Goal: Task Accomplishment & Management: Use online tool/utility

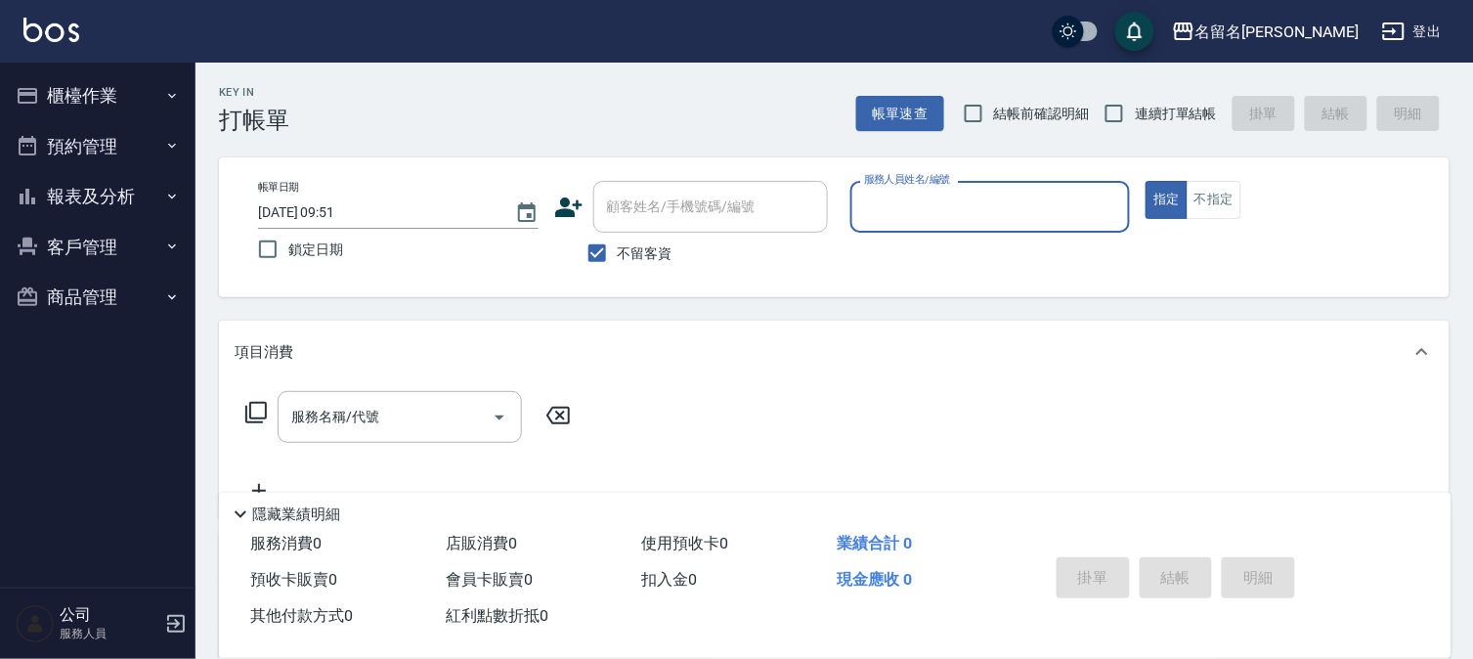
click at [102, 153] on button "預約管理" at bounding box center [98, 146] width 180 height 51
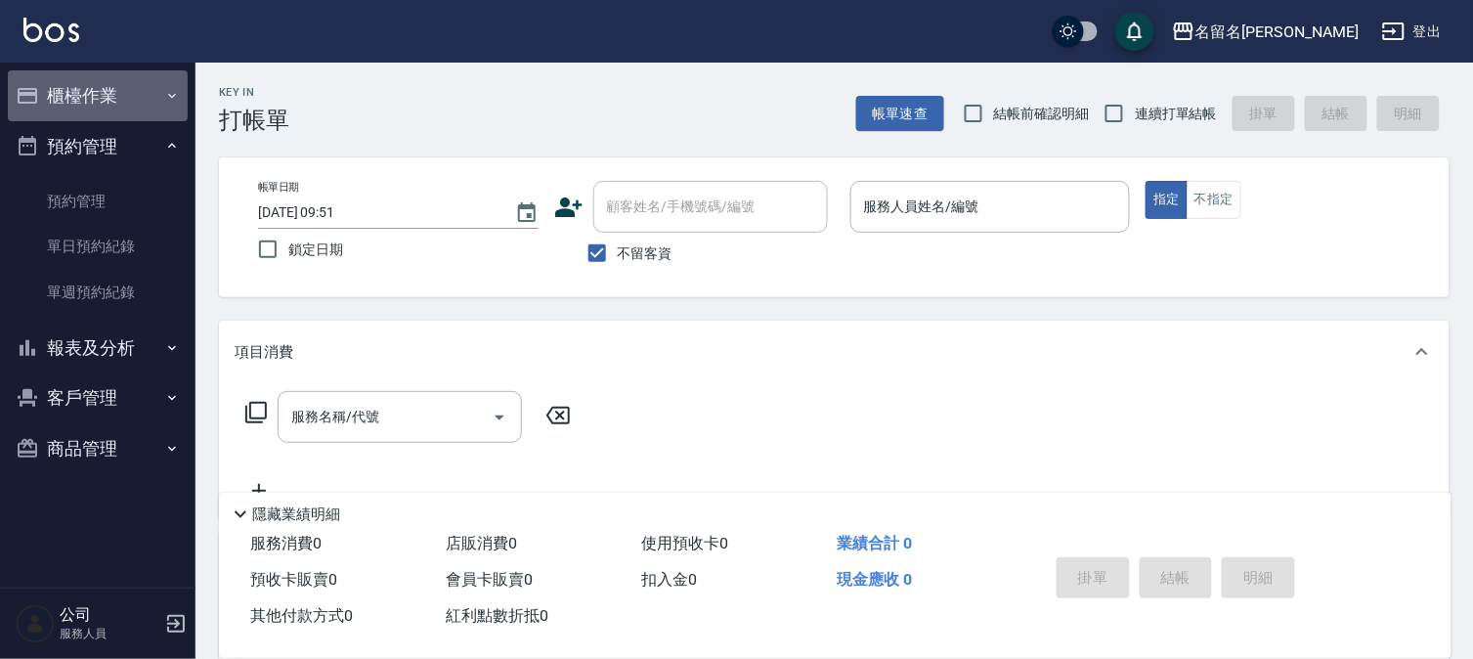
click at [98, 101] on button "櫃檯作業" at bounding box center [98, 95] width 180 height 51
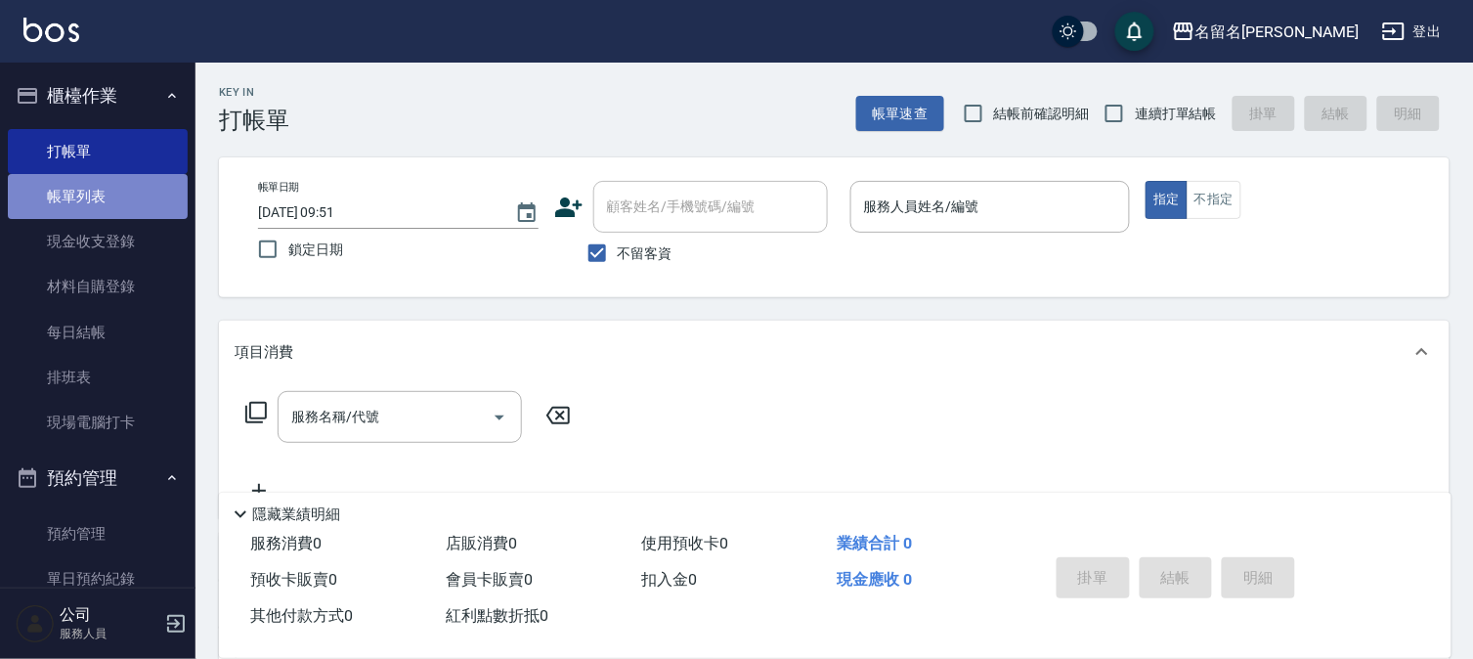
click at [124, 192] on link "帳單列表" at bounding box center [98, 196] width 180 height 45
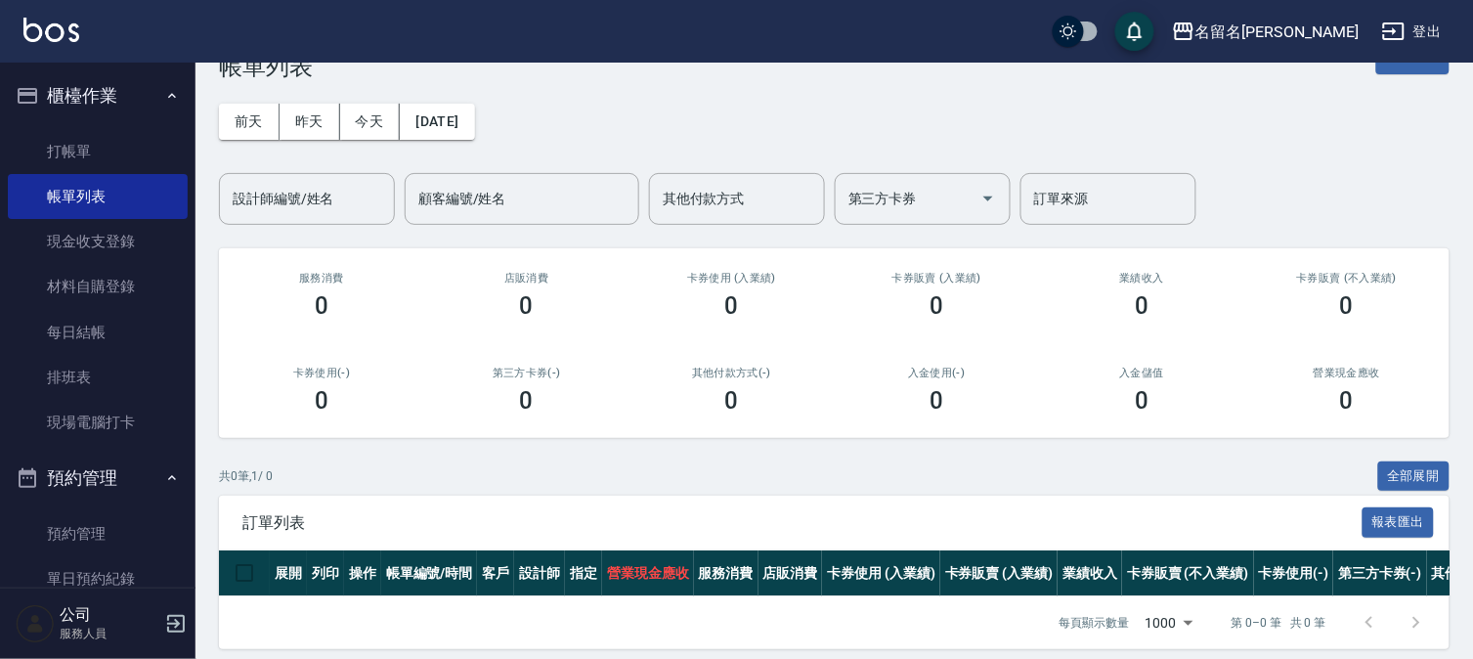
scroll to position [83, 0]
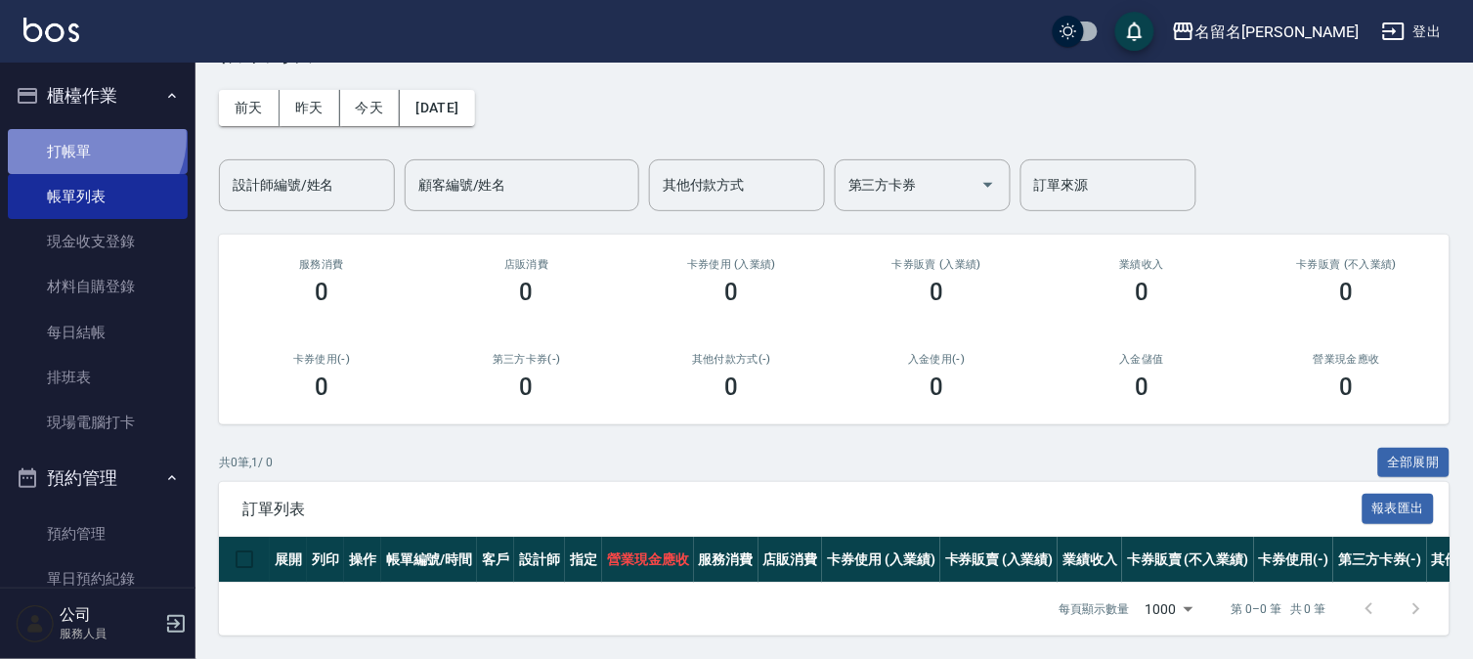
click at [90, 137] on link "打帳單" at bounding box center [98, 151] width 180 height 45
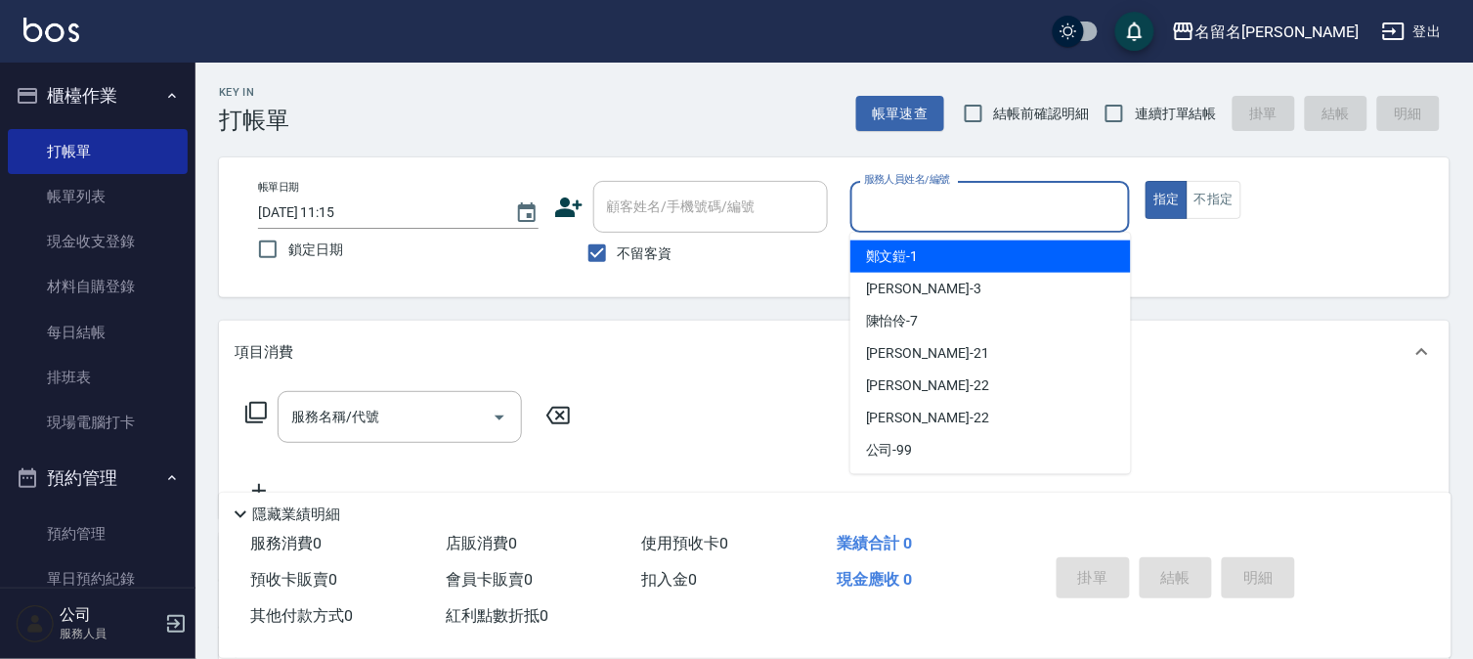
click at [1016, 205] on input "服務人員姓名/編號" at bounding box center [990, 207] width 263 height 34
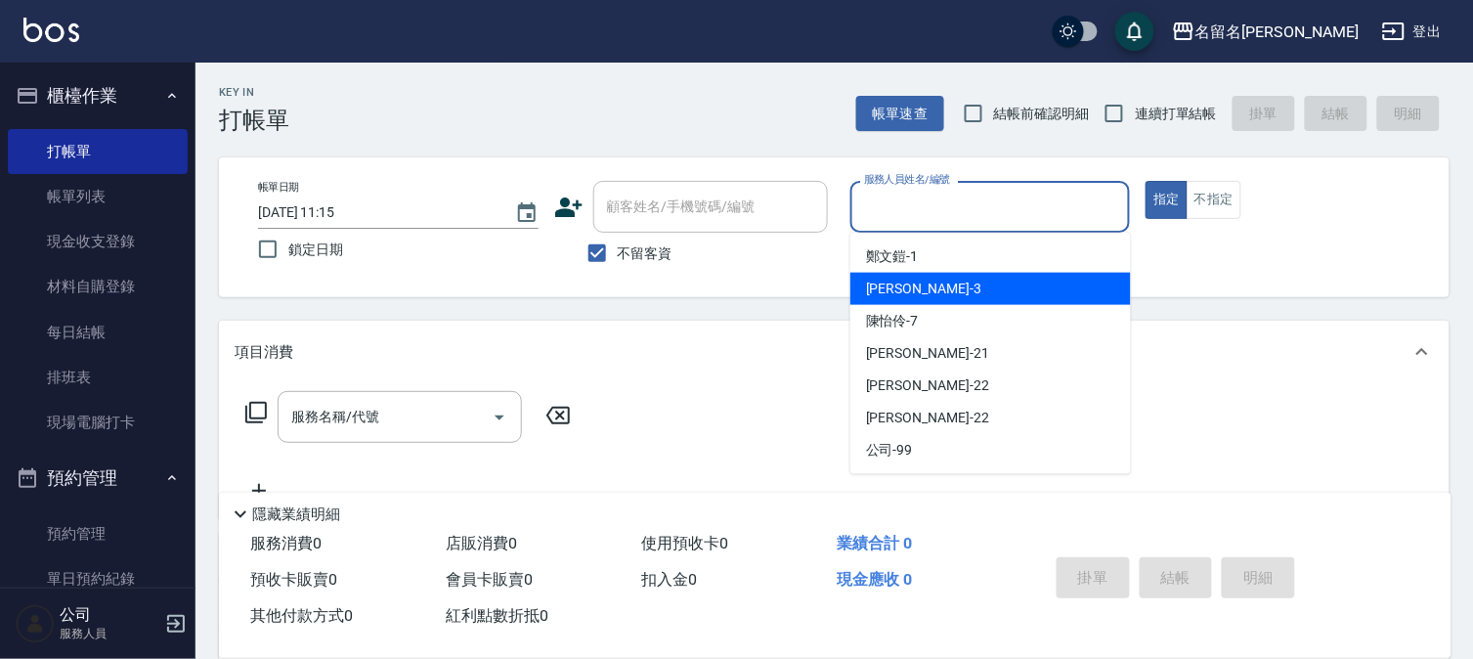
type input "7"
type button "true"
type input "陳怡伶-7"
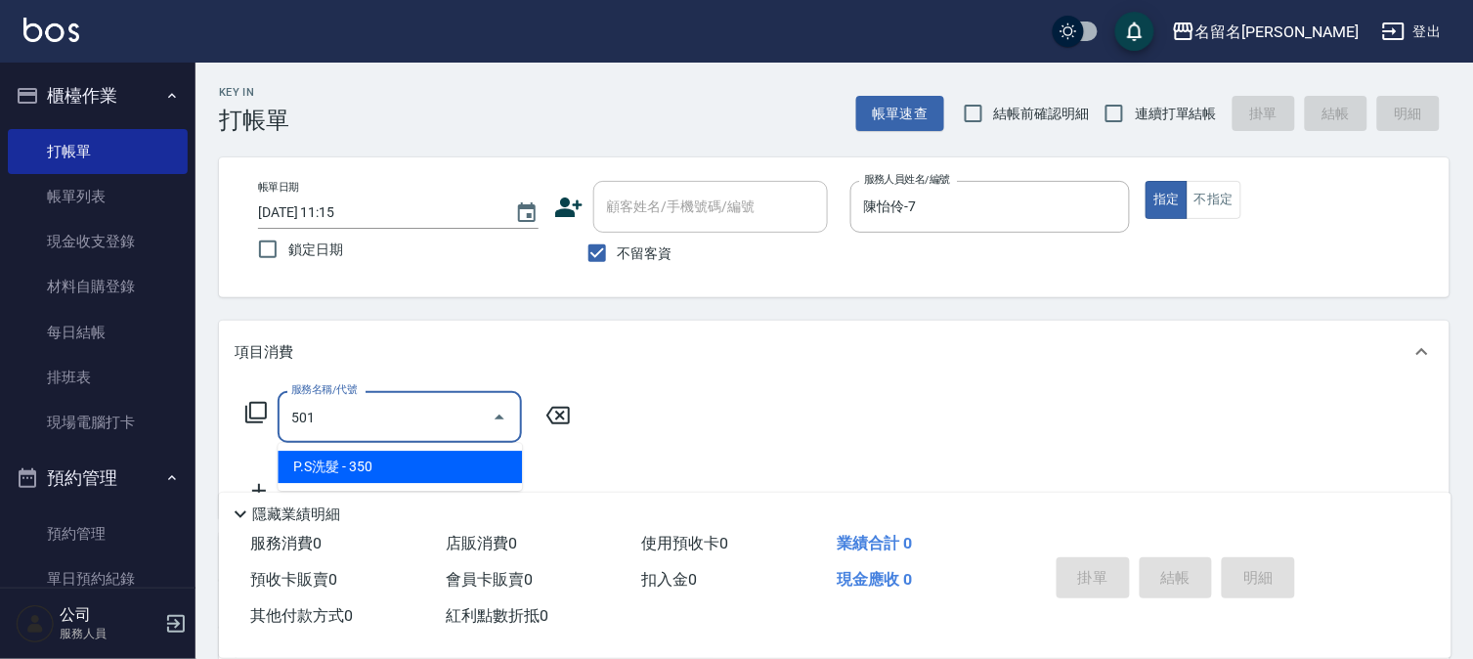
type input "P.S洗髮(501)"
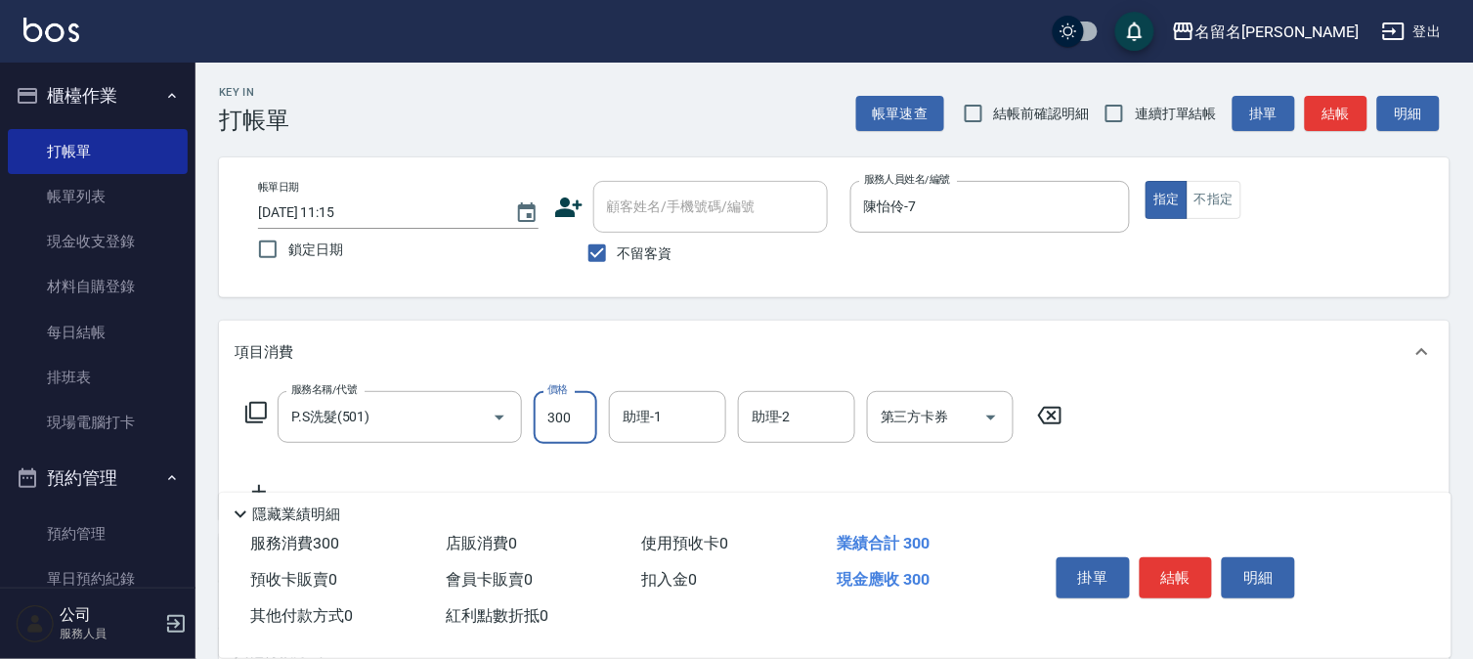
type input "300"
type input "陳怡伶-7"
type input "新雪海微酸卡卷免費(610)"
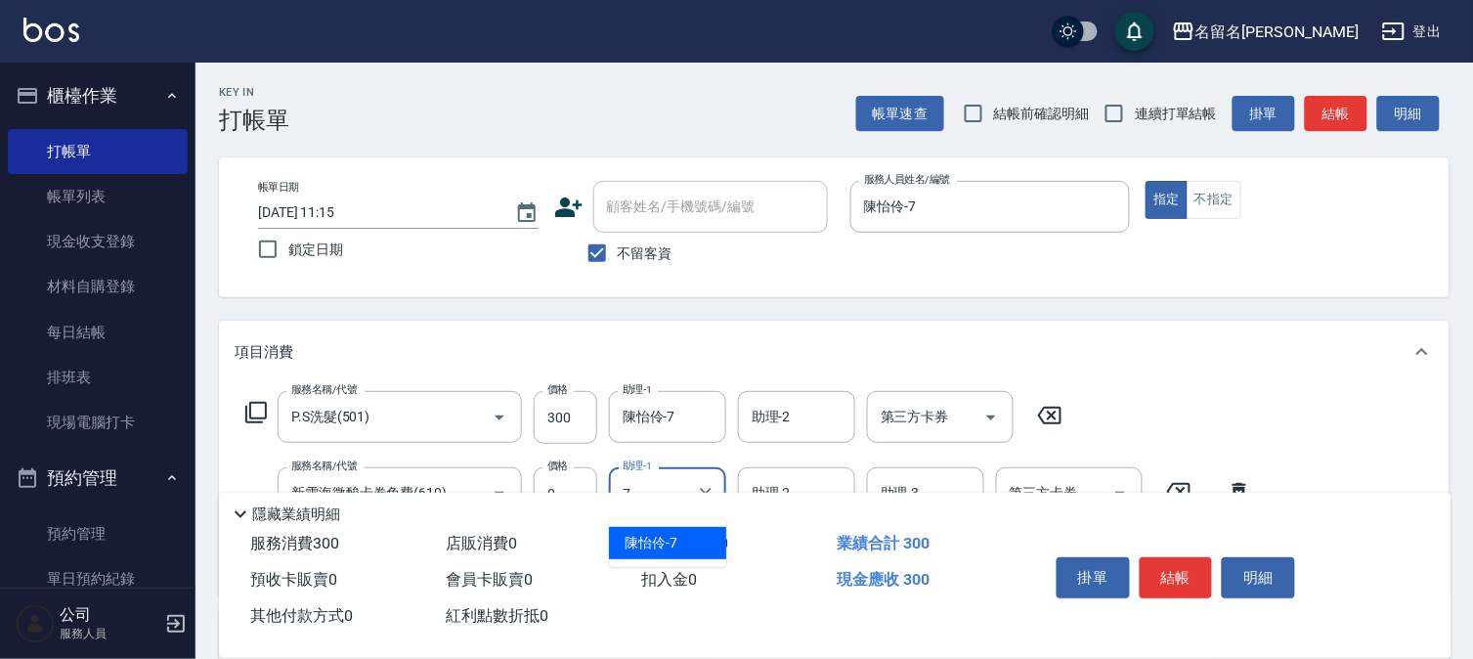
type input "陳怡伶-7"
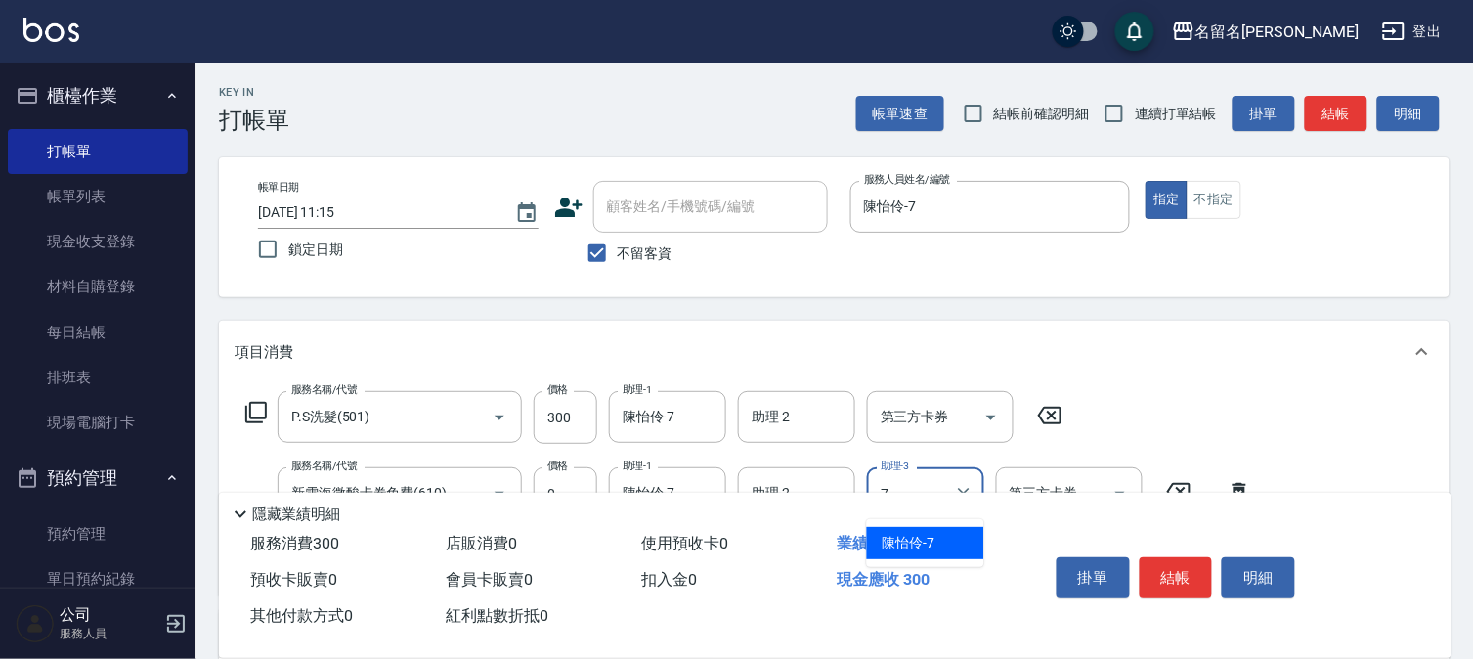
type input "陳怡伶-7"
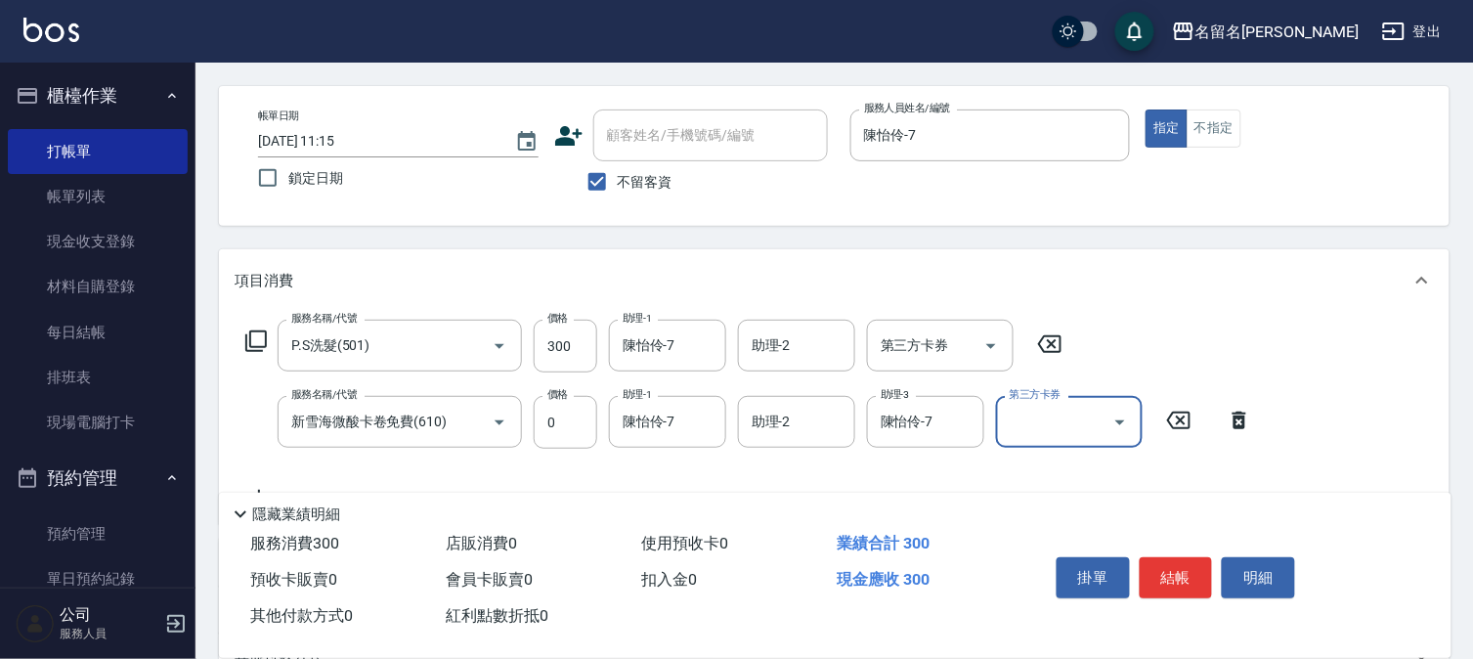
scroll to position [108, 0]
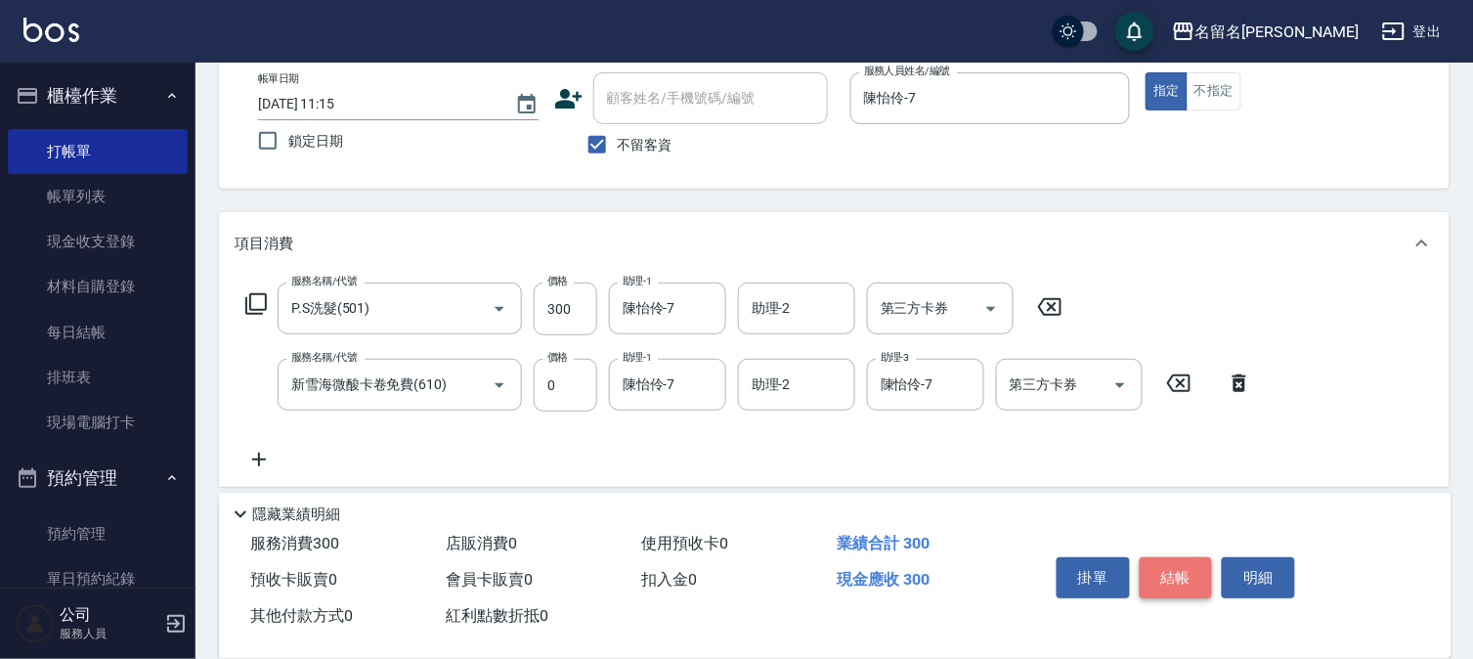
click at [1185, 571] on button "結帳" at bounding box center [1175, 577] width 73 height 41
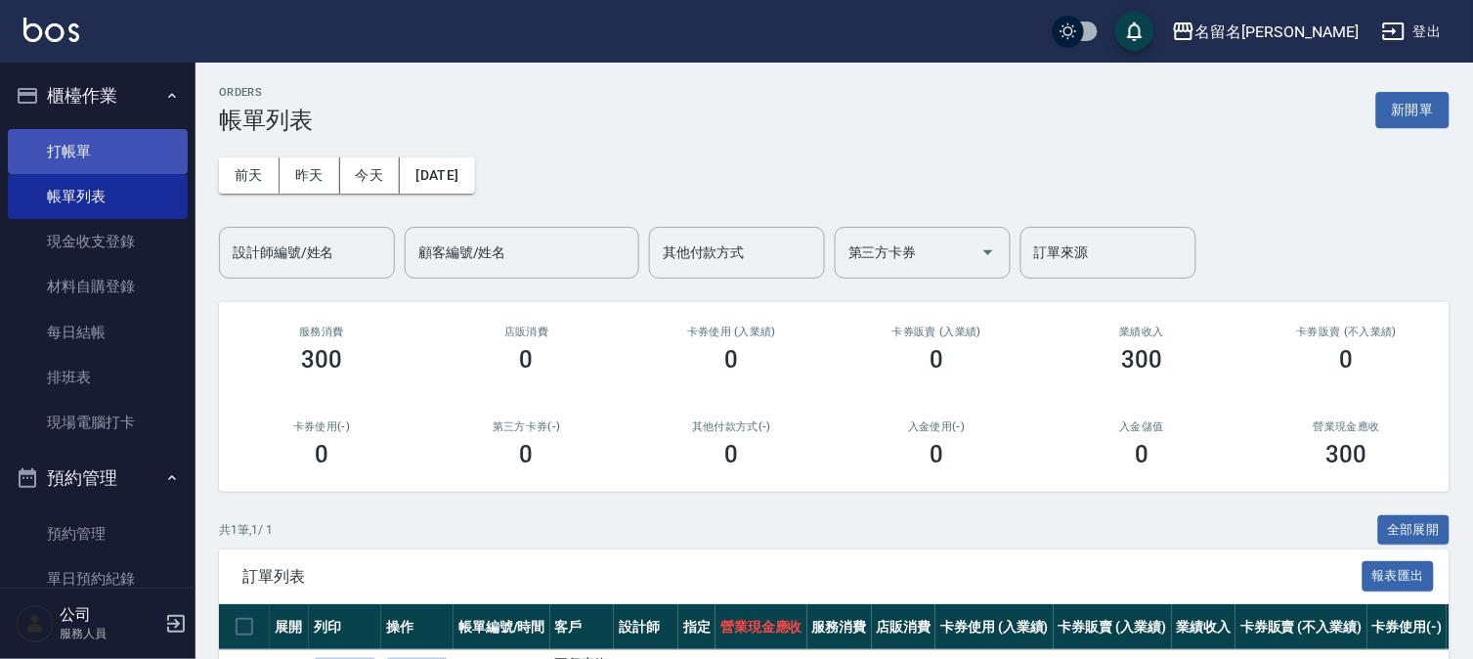
click at [86, 150] on link "打帳單" at bounding box center [98, 151] width 180 height 45
